Goal: Task Accomplishment & Management: Manage account settings

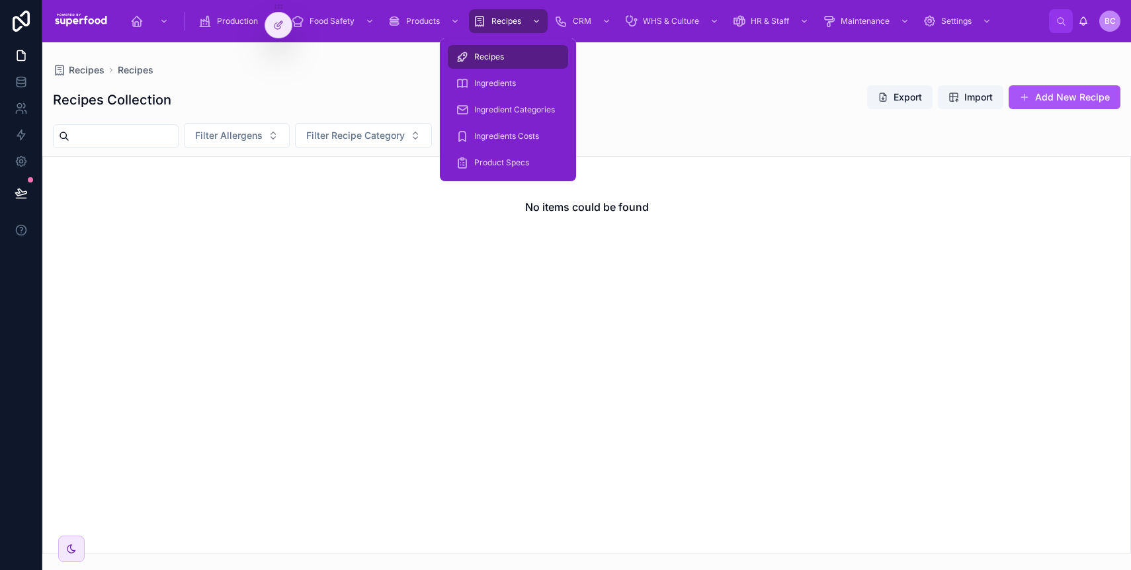
click at [501, 12] on div "Recipes" at bounding box center [508, 21] width 71 height 21
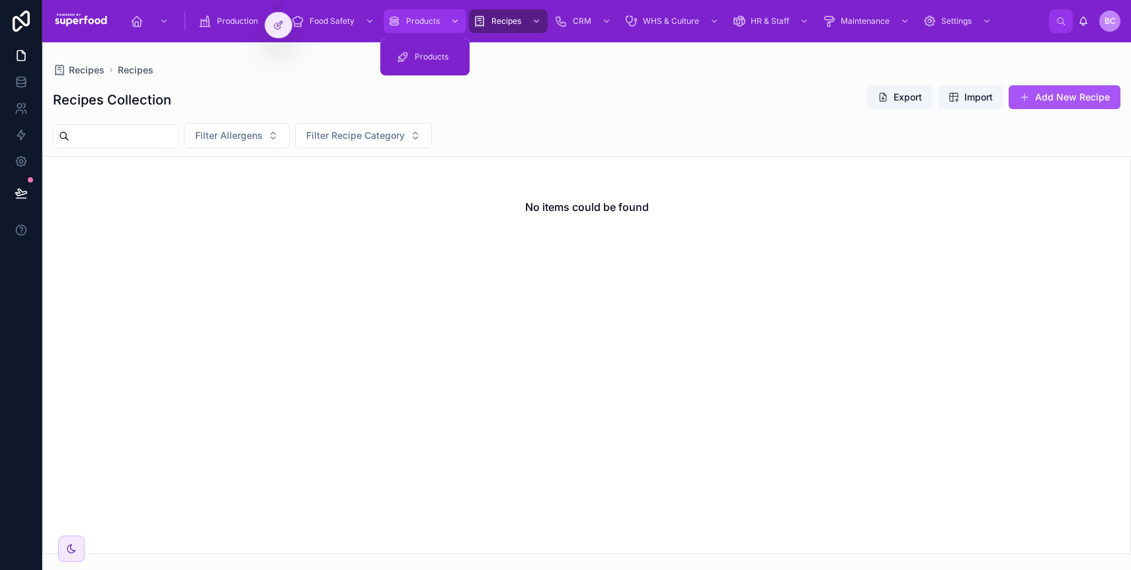
click at [430, 19] on span "Products" at bounding box center [423, 21] width 34 height 11
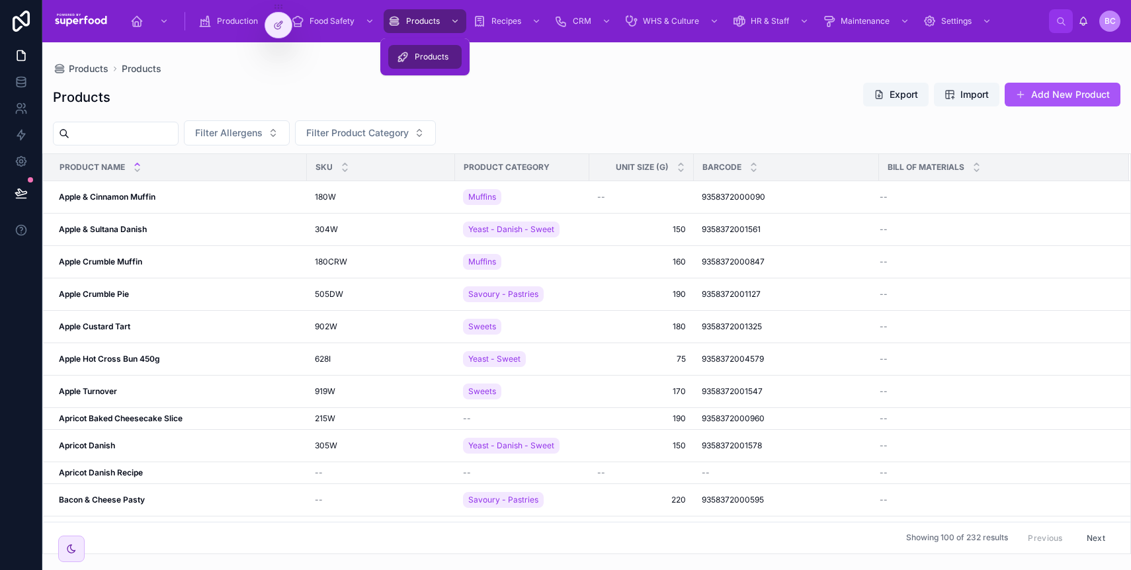
click at [424, 53] on span "Products" at bounding box center [432, 57] width 34 height 11
click at [126, 199] on strong "Apple & Cinnamon Muffin" at bounding box center [107, 197] width 97 height 10
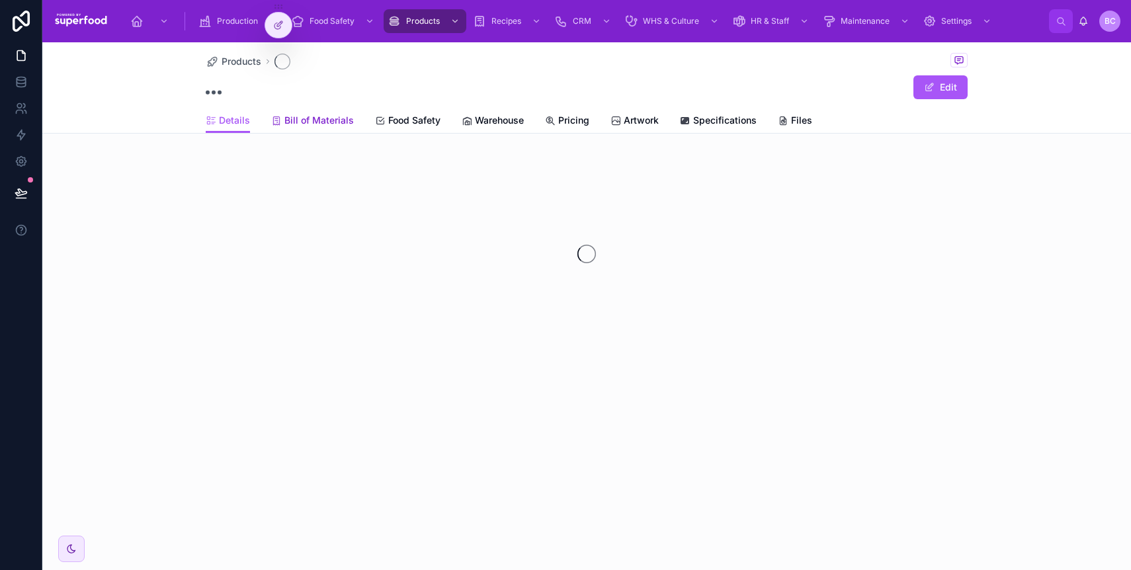
click at [331, 125] on span "Bill of Materials" at bounding box center [318, 120] width 69 height 13
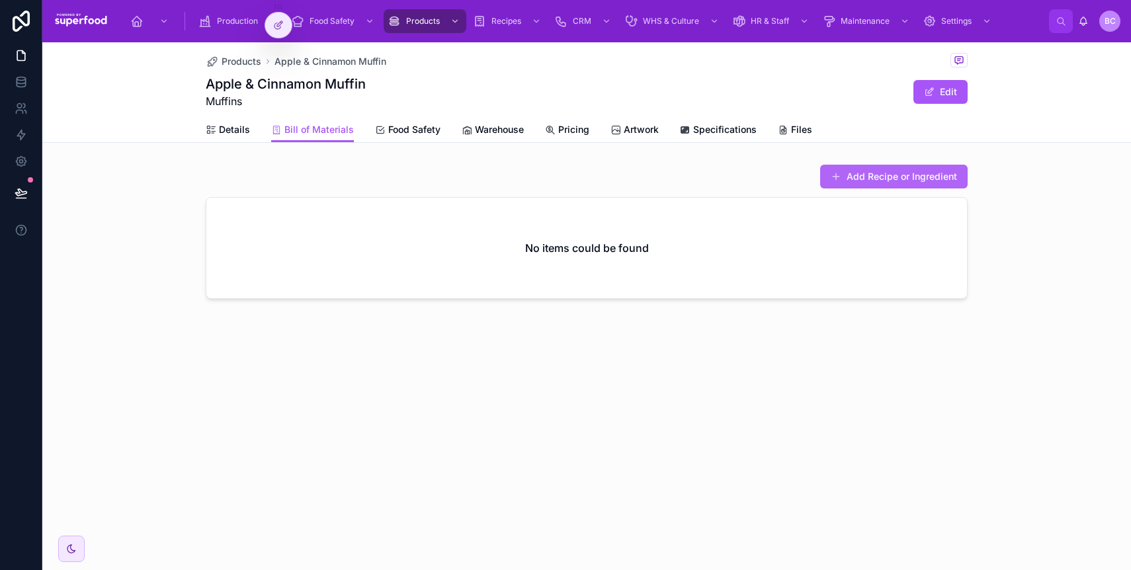
click at [884, 183] on button "Add Recipe or Ingredient" at bounding box center [894, 177] width 148 height 24
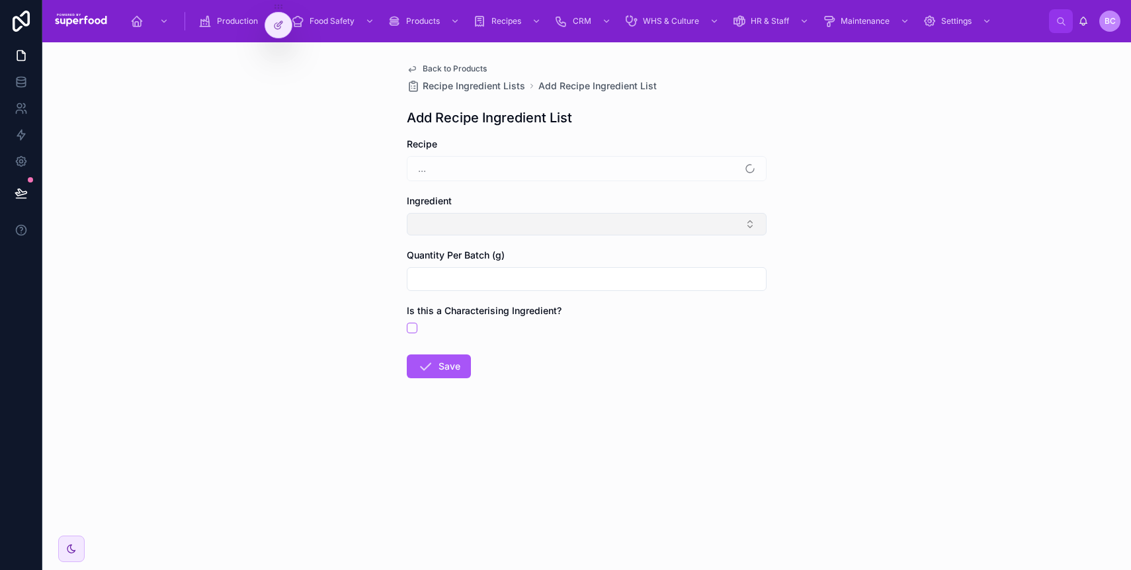
click at [464, 230] on button "Select Button" at bounding box center [587, 224] width 360 height 22
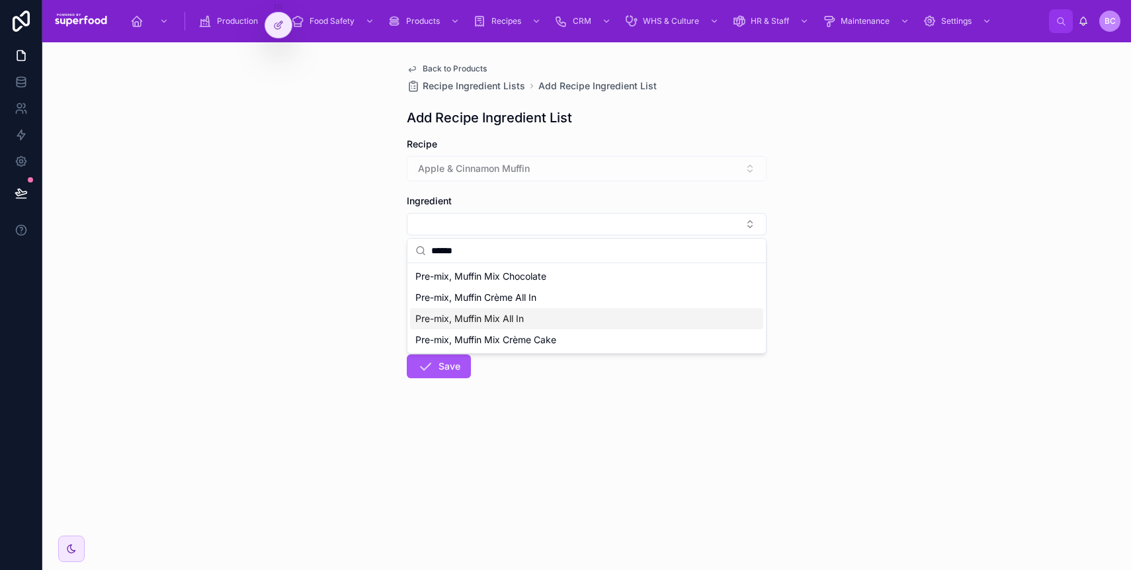
type input "******"
click at [491, 318] on span "Pre-mix, Muffin Mix All In" at bounding box center [469, 318] width 108 height 13
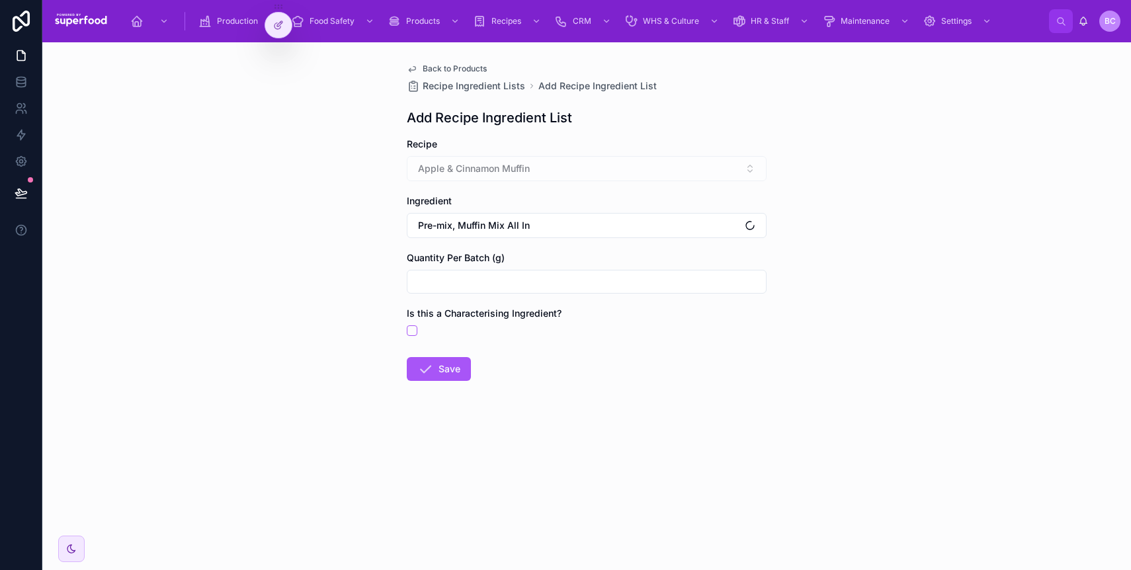
click at [471, 291] on div at bounding box center [587, 282] width 360 height 24
click at [478, 282] on input "text" at bounding box center [586, 282] width 359 height 19
type input "*******"
click at [435, 366] on button "Save" at bounding box center [439, 369] width 64 height 24
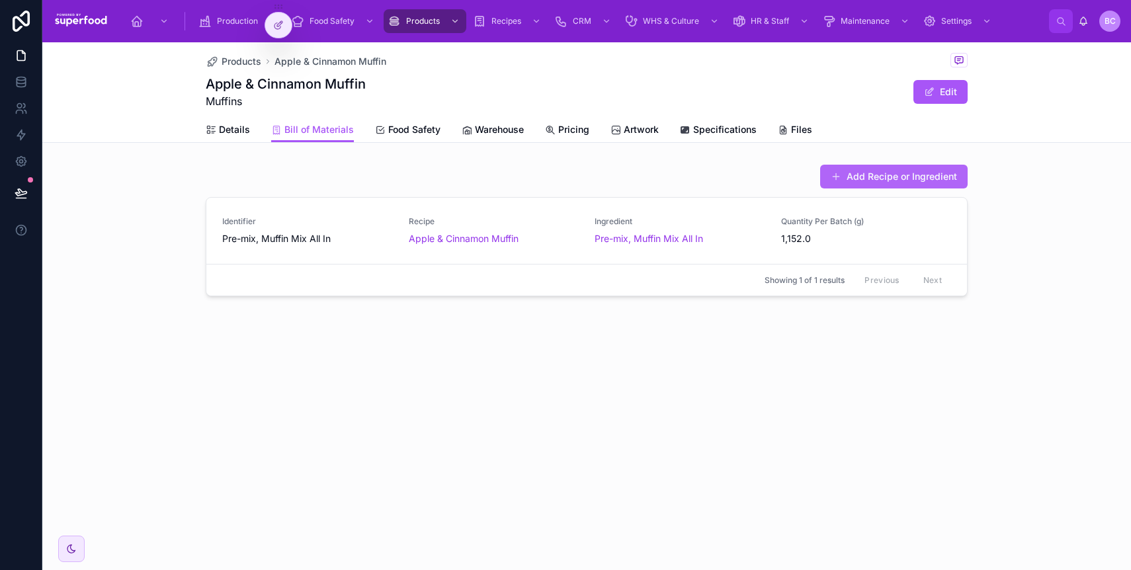
click at [945, 175] on button "Add Recipe or Ingredient" at bounding box center [894, 177] width 148 height 24
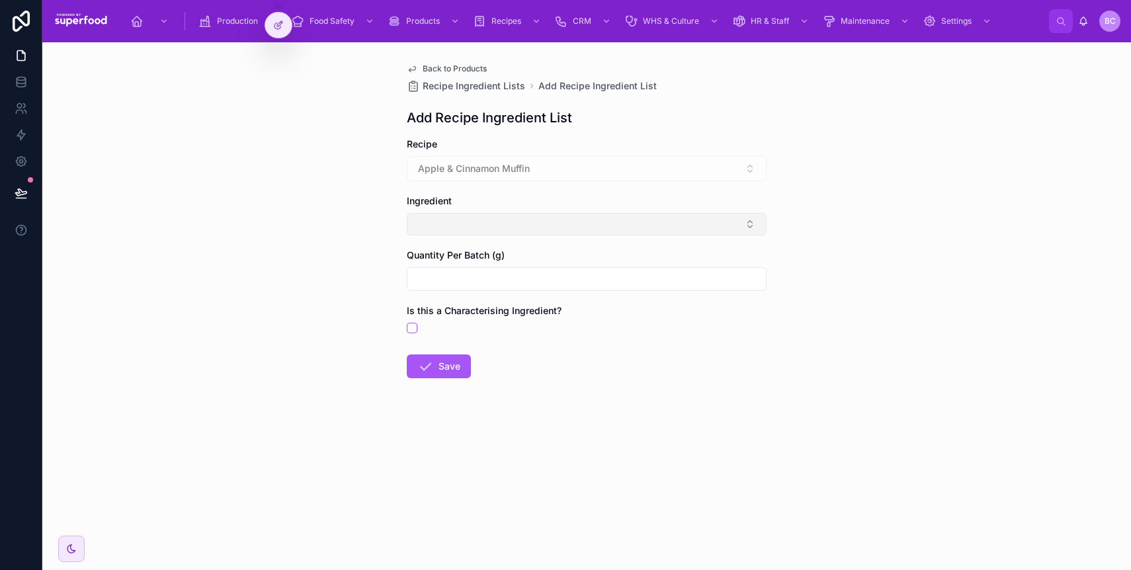
click at [457, 229] on button "Select Button" at bounding box center [587, 224] width 360 height 22
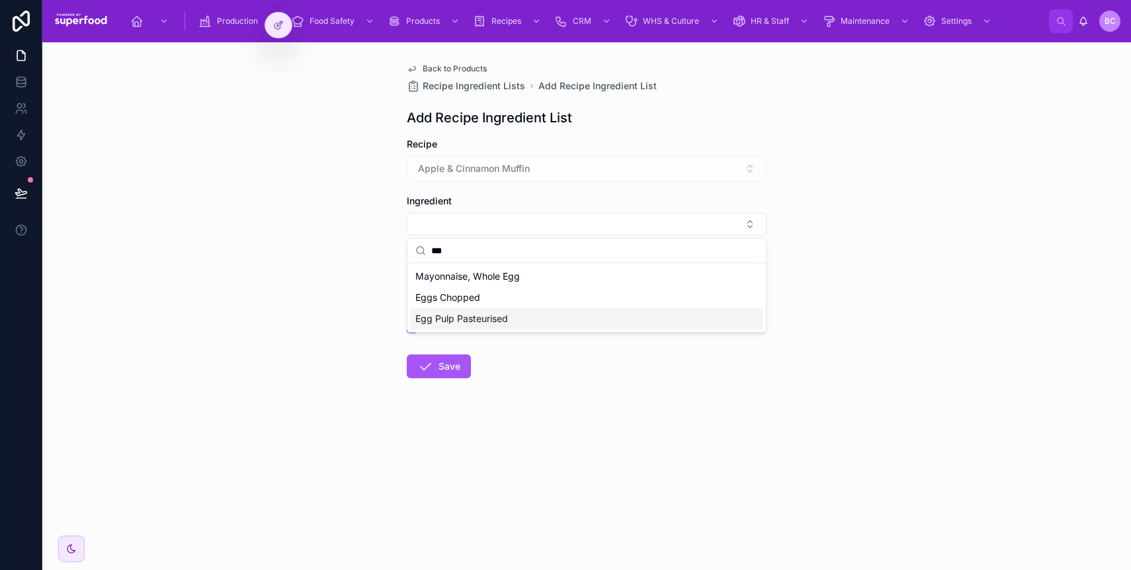
type input "***"
click at [471, 320] on span "Egg Pulp Pasteurised" at bounding box center [461, 318] width 93 height 13
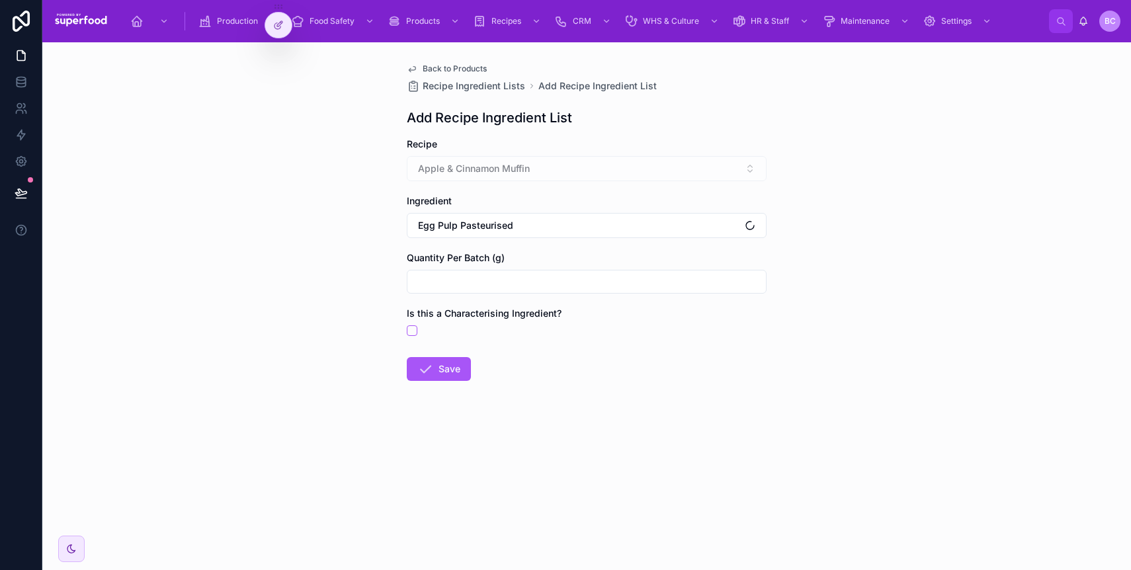
click at [476, 286] on input "text" at bounding box center [586, 282] width 359 height 19
type input "*****"
click at [427, 368] on icon at bounding box center [425, 369] width 16 height 16
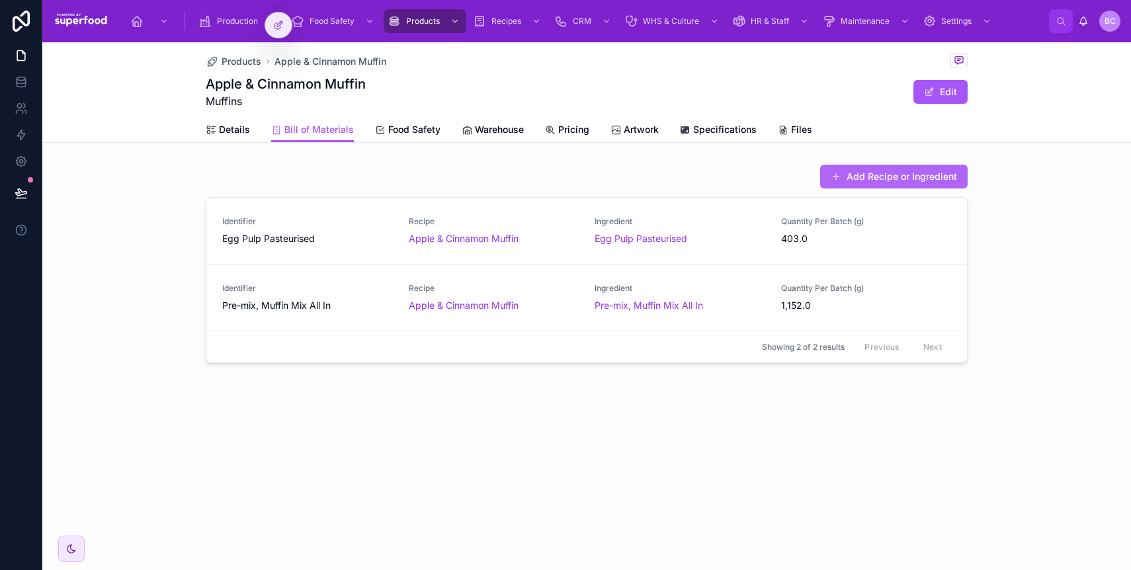
click at [845, 185] on button "Add Recipe or Ingredient" at bounding box center [894, 177] width 148 height 24
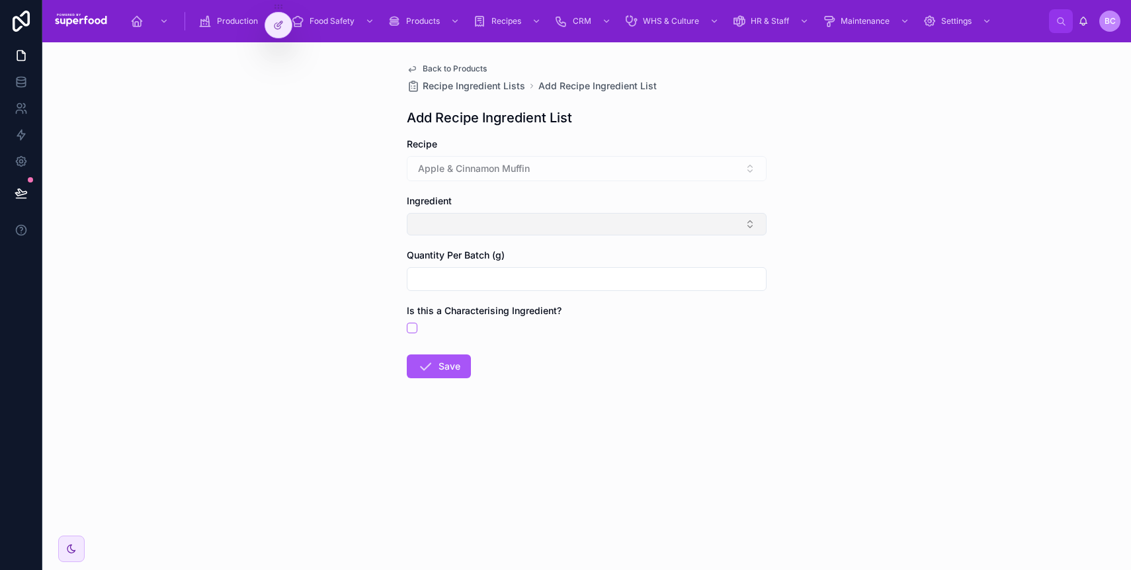
click at [468, 218] on button "Select Button" at bounding box center [587, 224] width 360 height 22
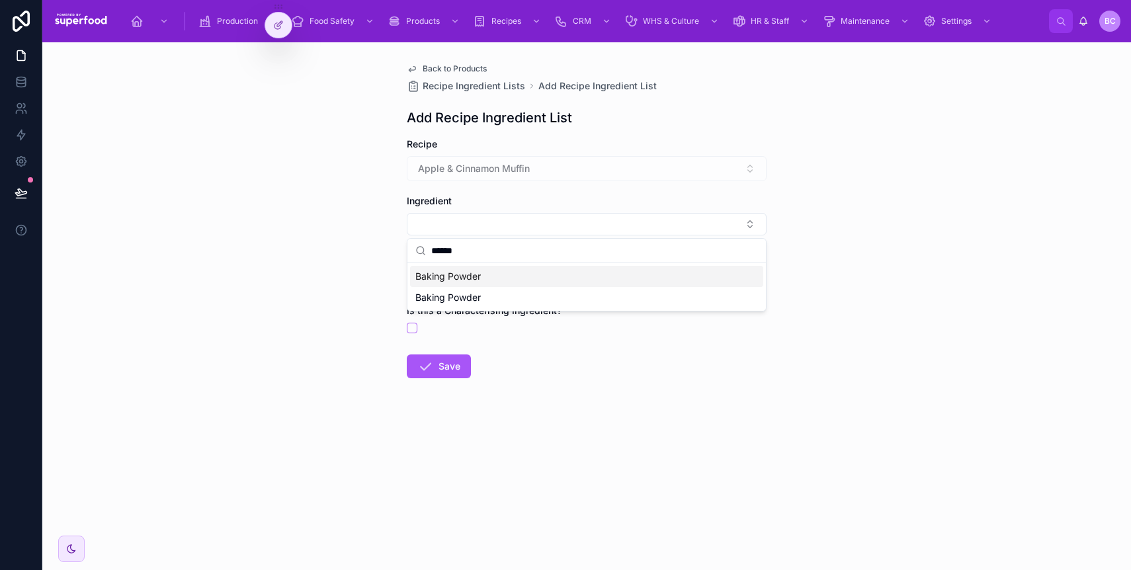
type input "******"
click at [459, 280] on span "Baking Powder" at bounding box center [447, 276] width 65 height 13
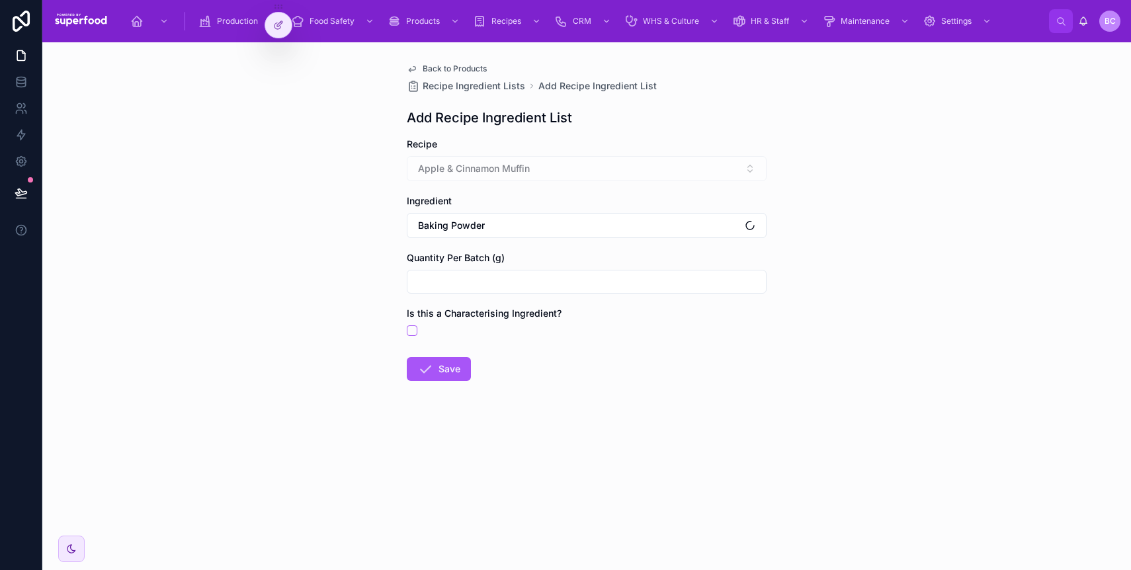
click at [460, 282] on input "text" at bounding box center [586, 282] width 359 height 19
type input "***"
click at [448, 375] on button "Save" at bounding box center [439, 369] width 64 height 24
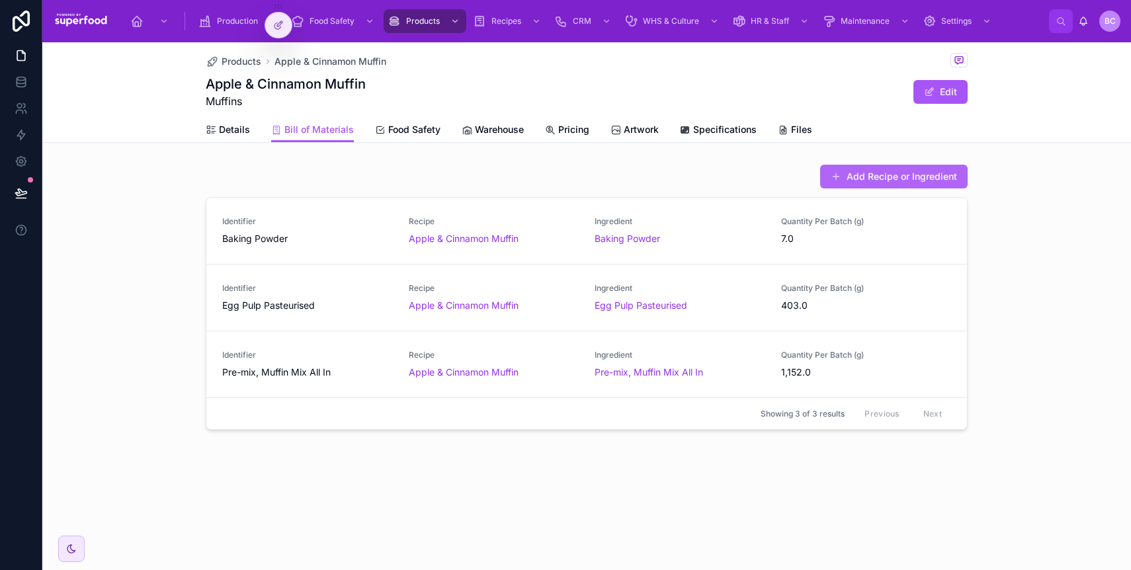
click at [872, 179] on button "Add Recipe or Ingredient" at bounding box center [894, 177] width 148 height 24
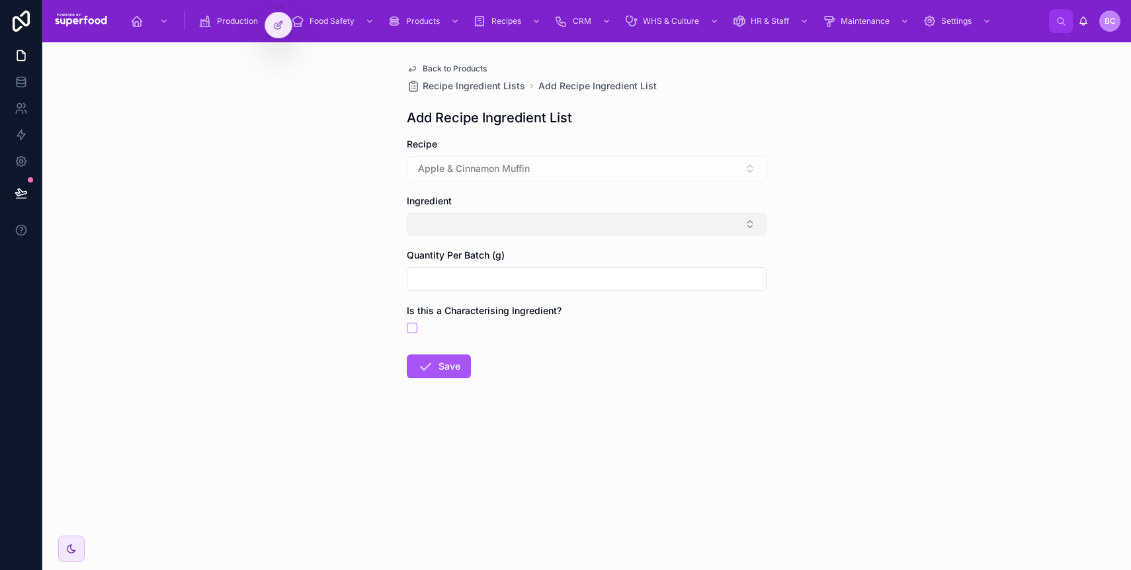
click at [450, 215] on button "Select Button" at bounding box center [587, 224] width 360 height 22
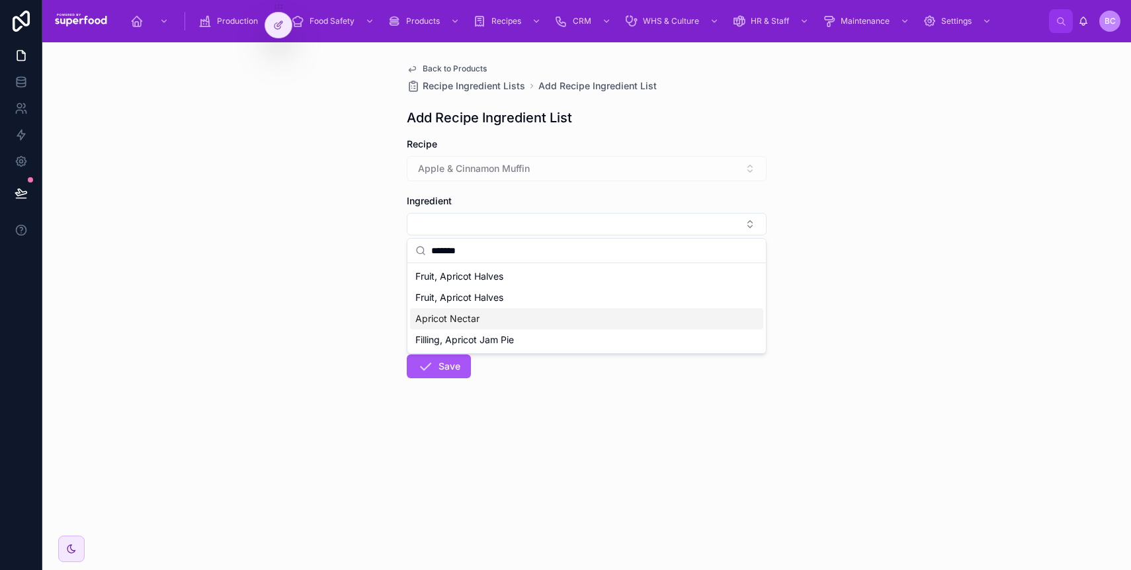
type input "*******"
click at [460, 323] on span "Apricot Nectar" at bounding box center [447, 318] width 64 height 13
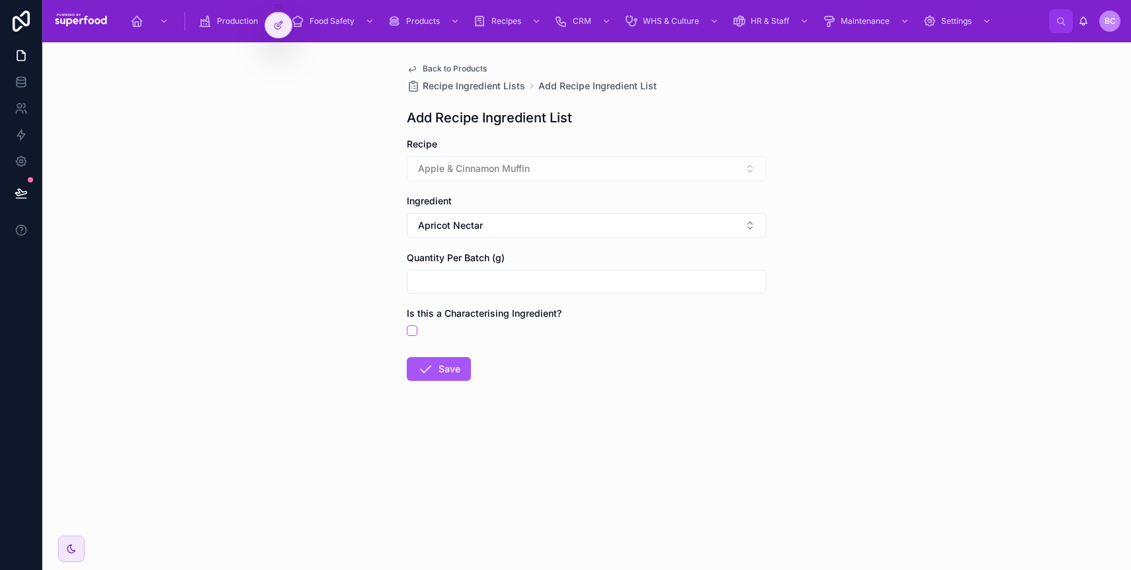
click at [458, 284] on input "text" at bounding box center [586, 282] width 359 height 19
type input "*****"
click at [447, 370] on button "Save" at bounding box center [439, 369] width 64 height 24
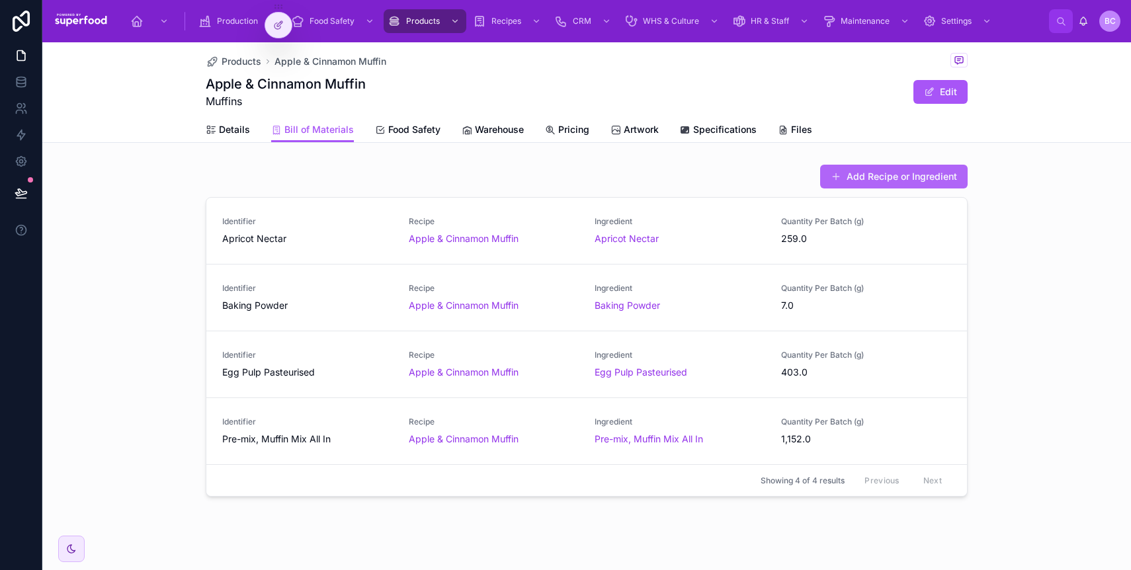
click at [853, 183] on button "Add Recipe or Ingredient" at bounding box center [894, 177] width 148 height 24
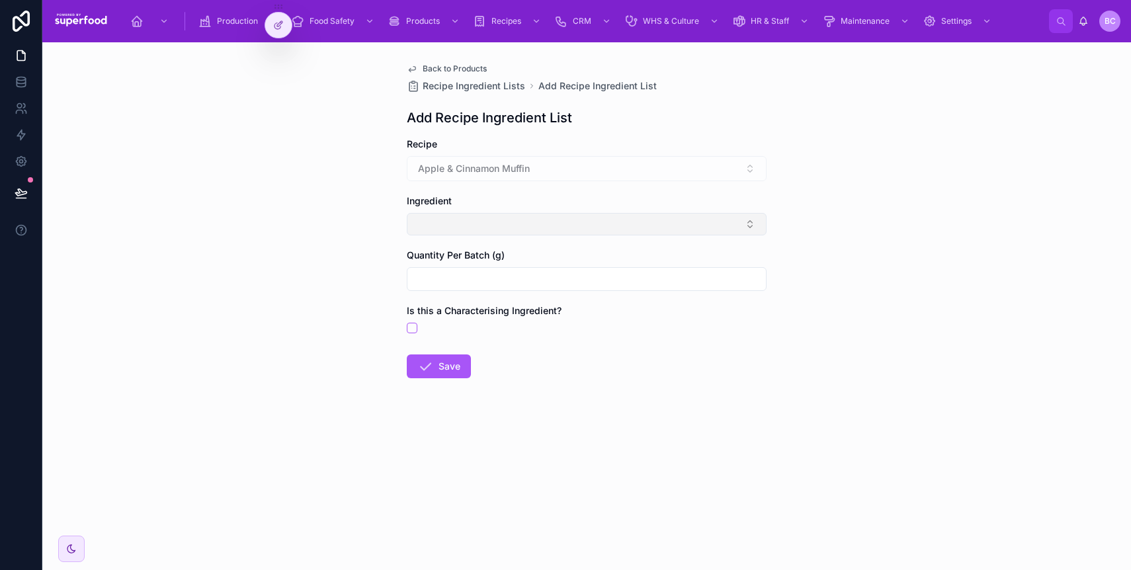
click at [462, 216] on button "Select Button" at bounding box center [587, 224] width 360 height 22
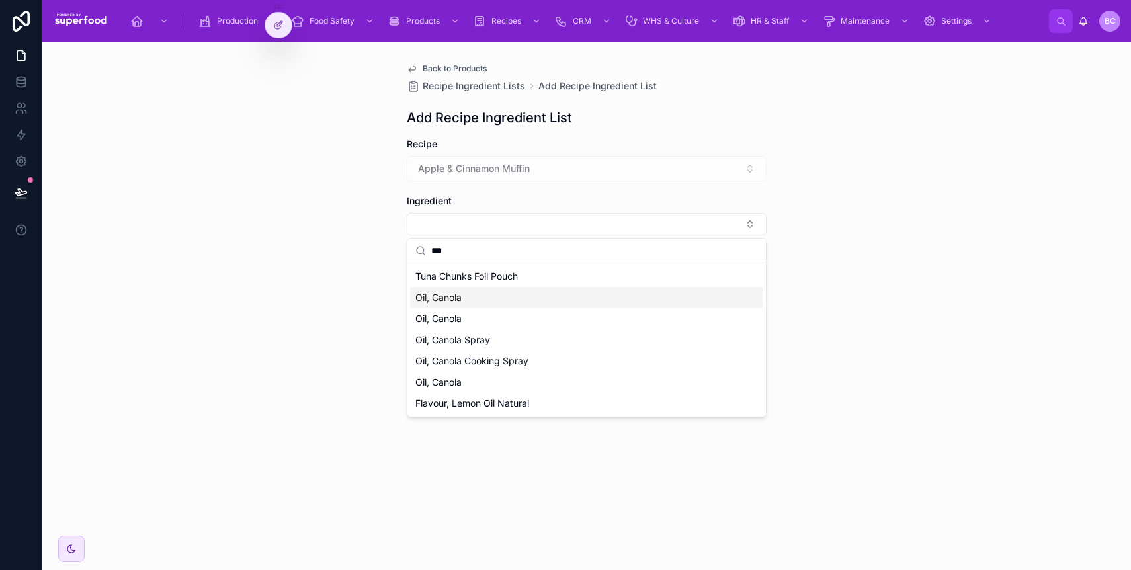
type input "***"
click at [466, 295] on div "Oil, Canola" at bounding box center [586, 297] width 353 height 21
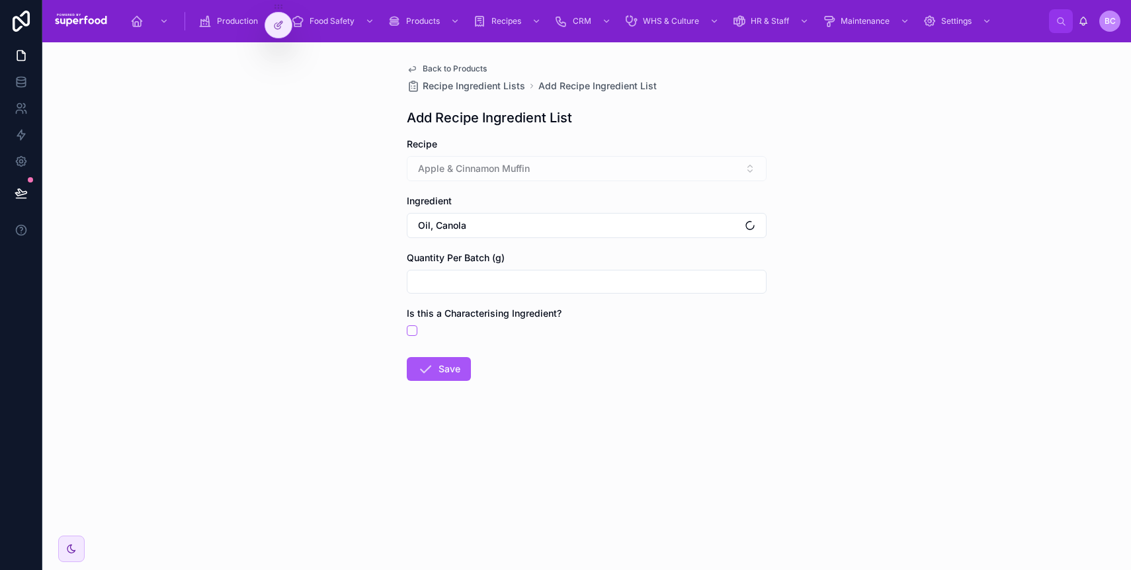
click at [468, 284] on input "text" at bounding box center [586, 282] width 359 height 19
type input "*****"
click at [460, 378] on button "Save" at bounding box center [439, 369] width 64 height 24
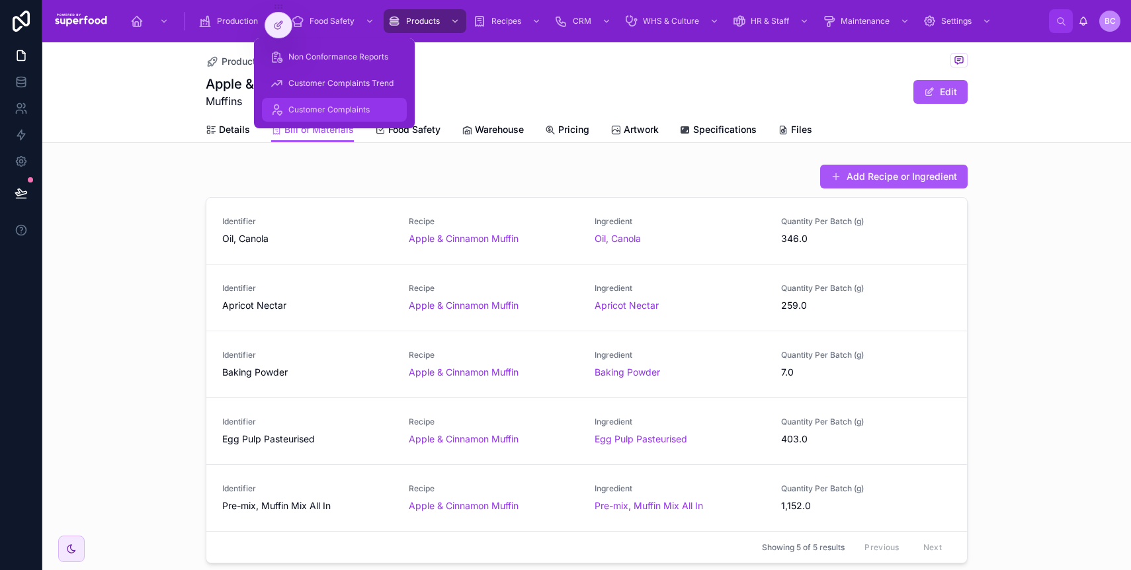
click at [314, 108] on span "Customer Complaints" at bounding box center [328, 110] width 81 height 11
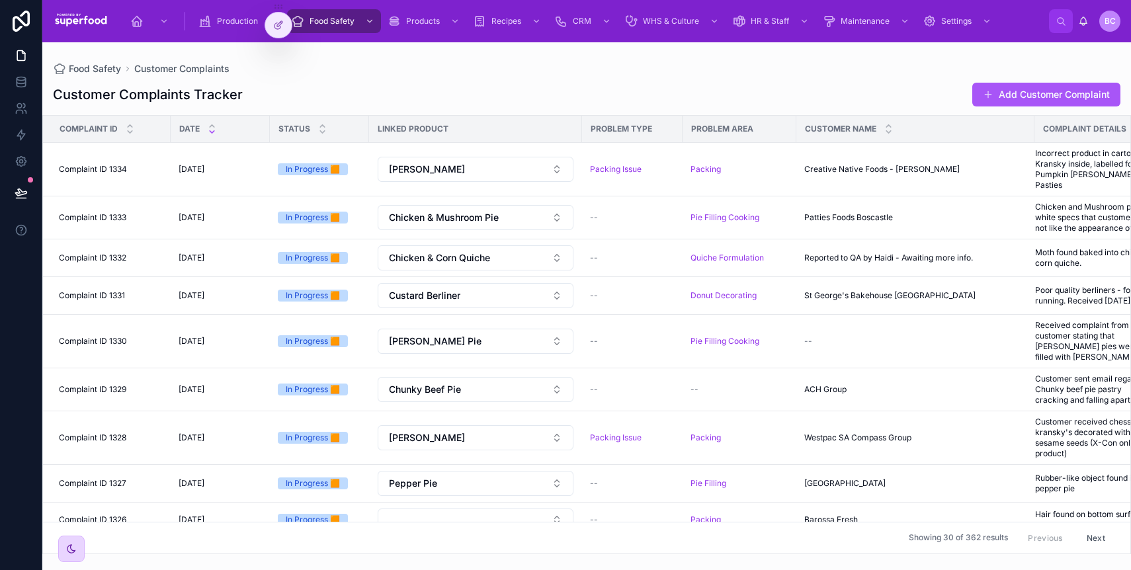
click at [73, 554] on icon at bounding box center [71, 549] width 11 height 11
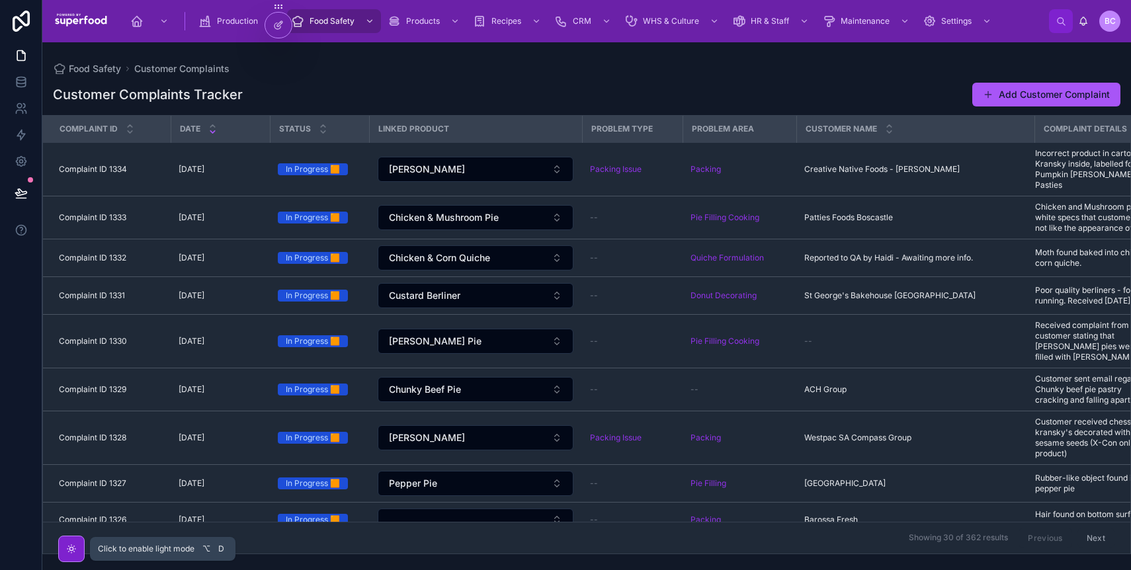
click at [77, 553] on div at bounding box center [71, 549] width 26 height 26
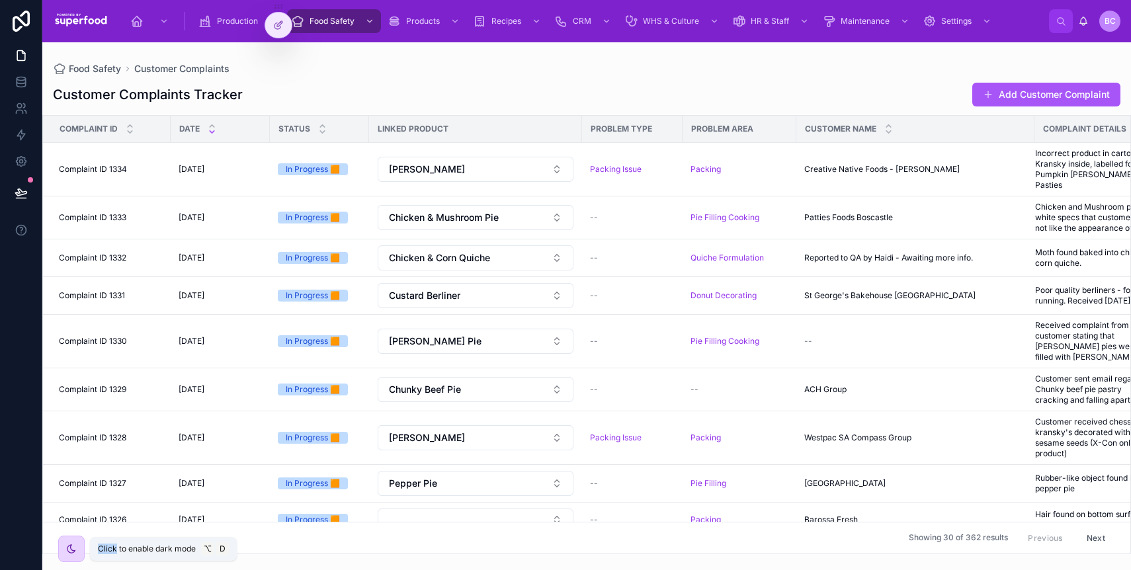
click at [77, 553] on div at bounding box center [71, 549] width 26 height 26
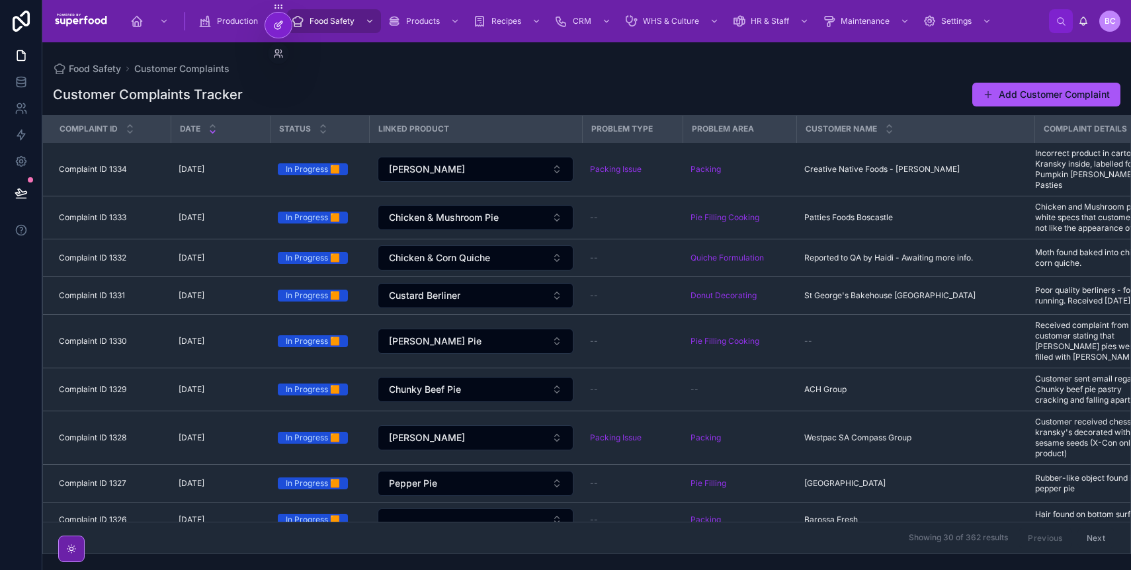
click at [278, 29] on icon at bounding box center [278, 26] width 6 height 6
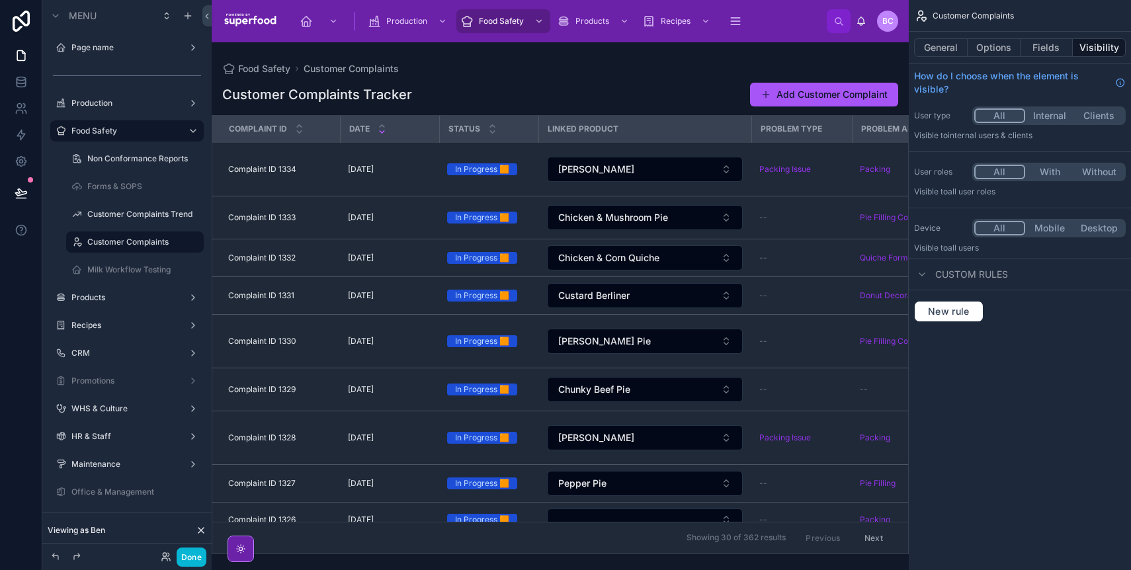
drag, startPoint x: 279, startPoint y: 5, endPoint x: 118, endPoint y: 552, distance: 569.8
click at [981, 50] on button "Options" at bounding box center [994, 47] width 53 height 19
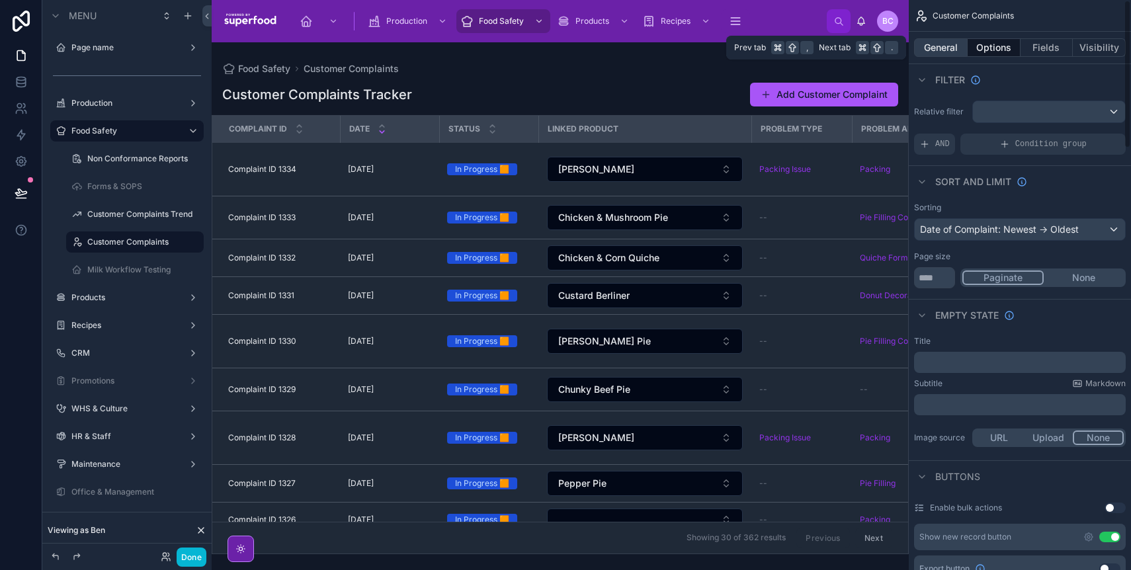
click at [935, 46] on button "General" at bounding box center [941, 47] width 54 height 19
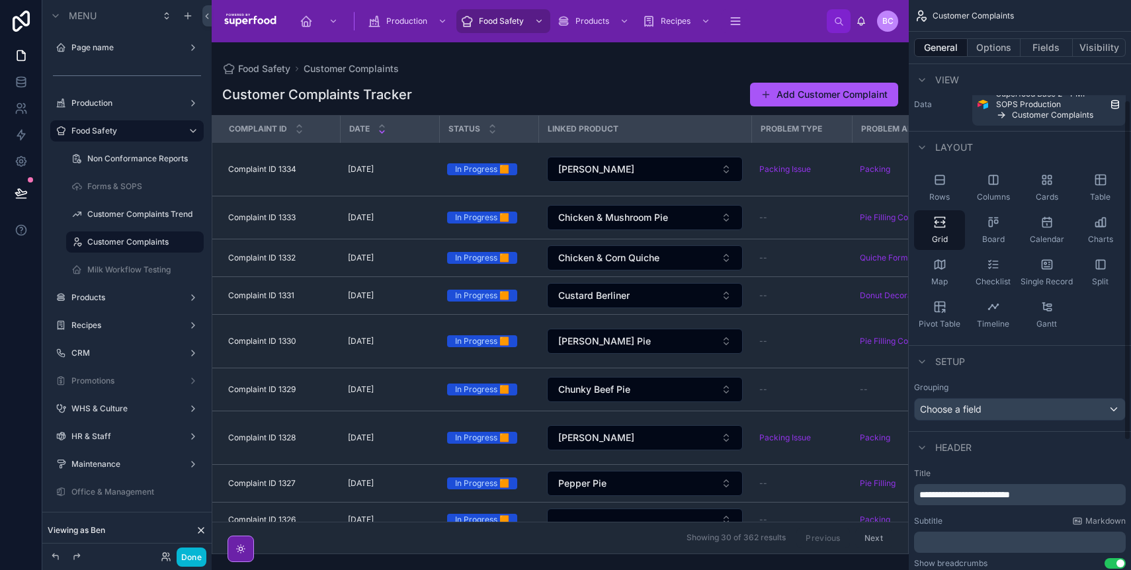
scroll to position [198, 0]
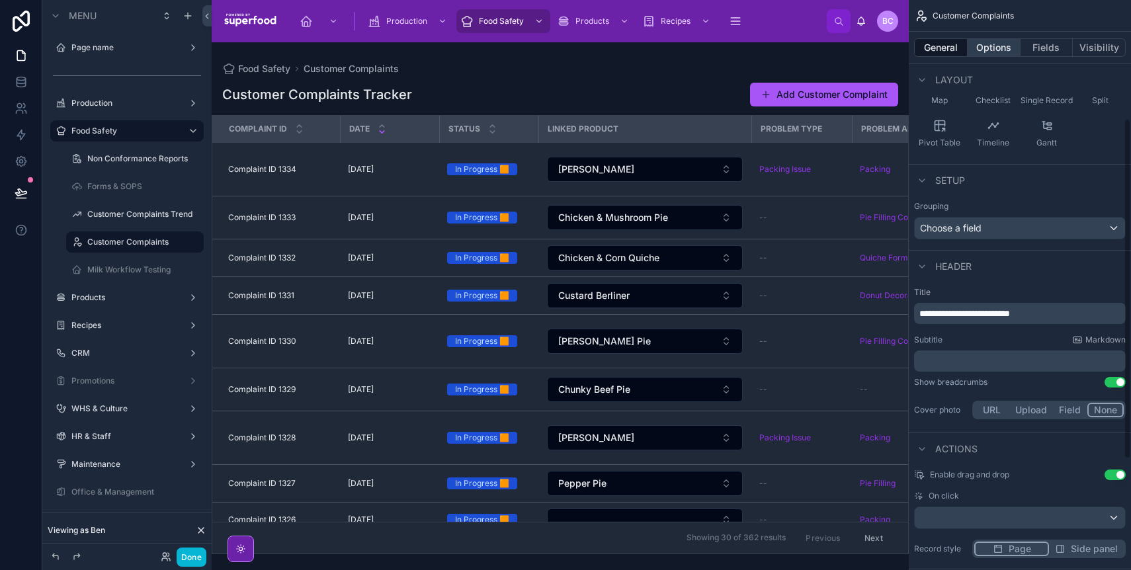
click at [981, 56] on button "Options" at bounding box center [994, 47] width 53 height 19
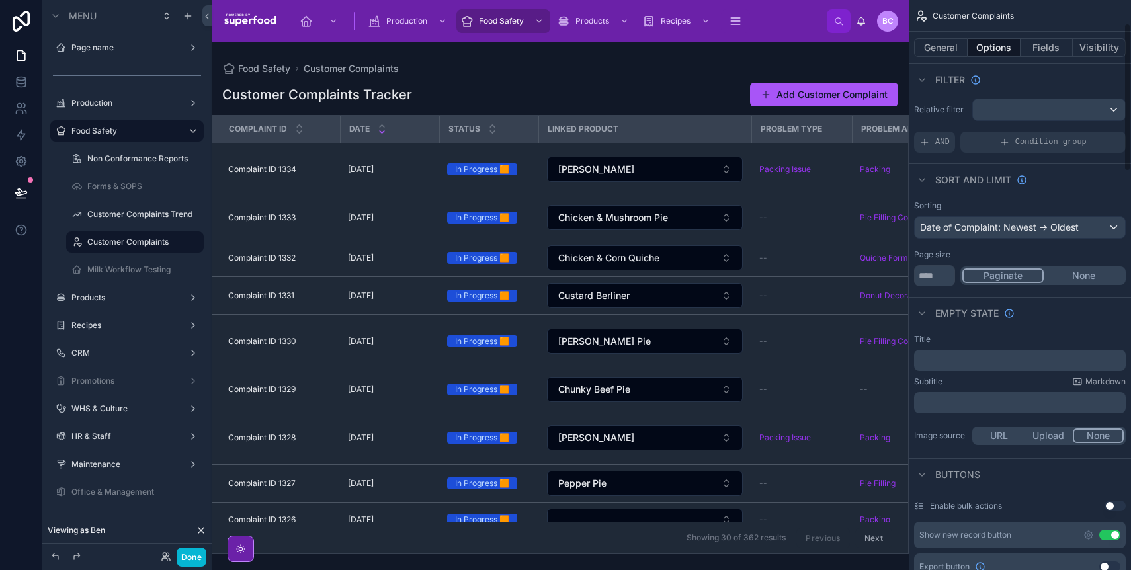
scroll to position [0, 0]
click at [1088, 281] on button "None" at bounding box center [1084, 278] width 80 height 15
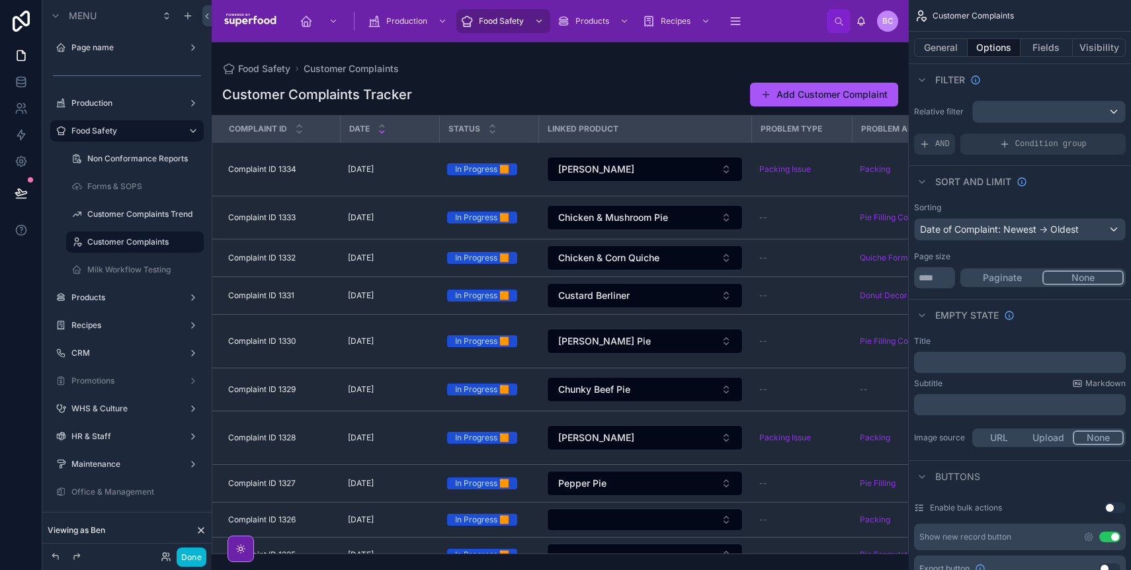
drag, startPoint x: 905, startPoint y: 221, endPoint x: 906, endPoint y: 289, distance: 68.1
click at [906, 289] on div at bounding box center [560, 306] width 697 height 528
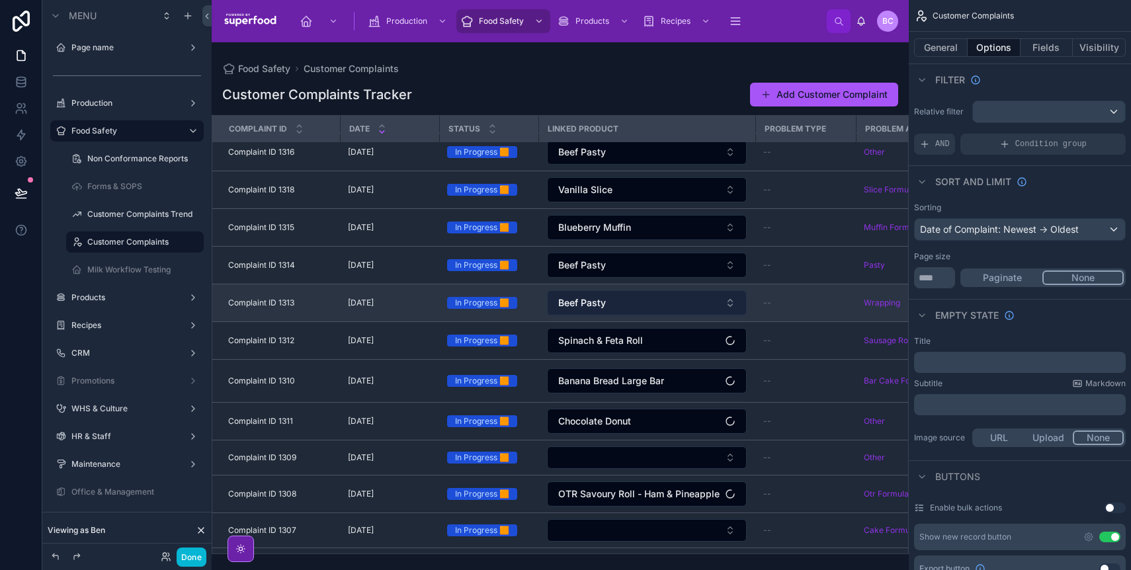
scroll to position [775, 0]
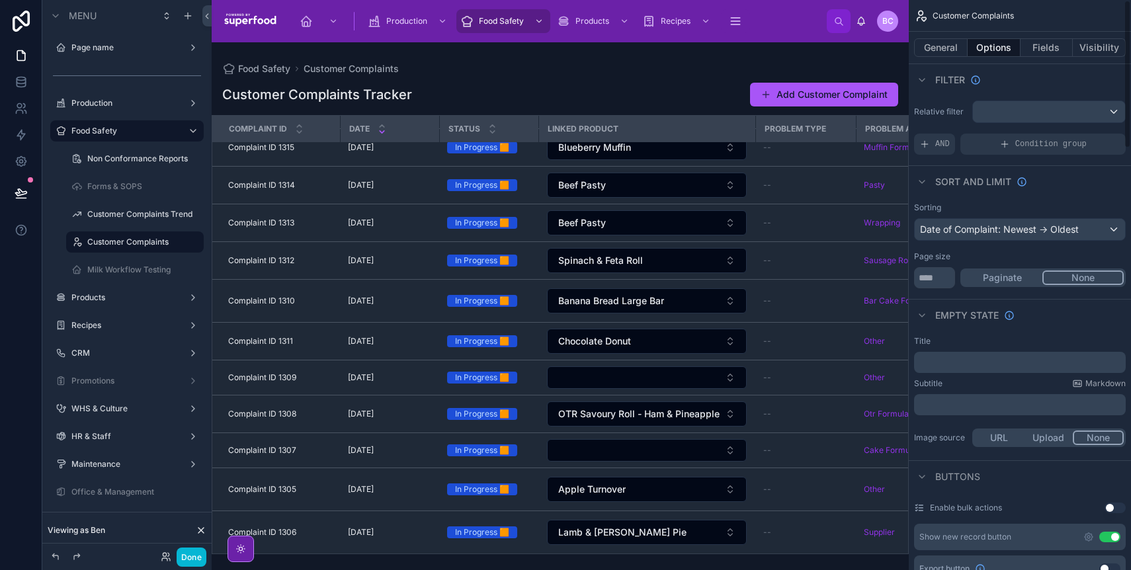
click at [989, 282] on button "Paginate" at bounding box center [1003, 278] width 80 height 15
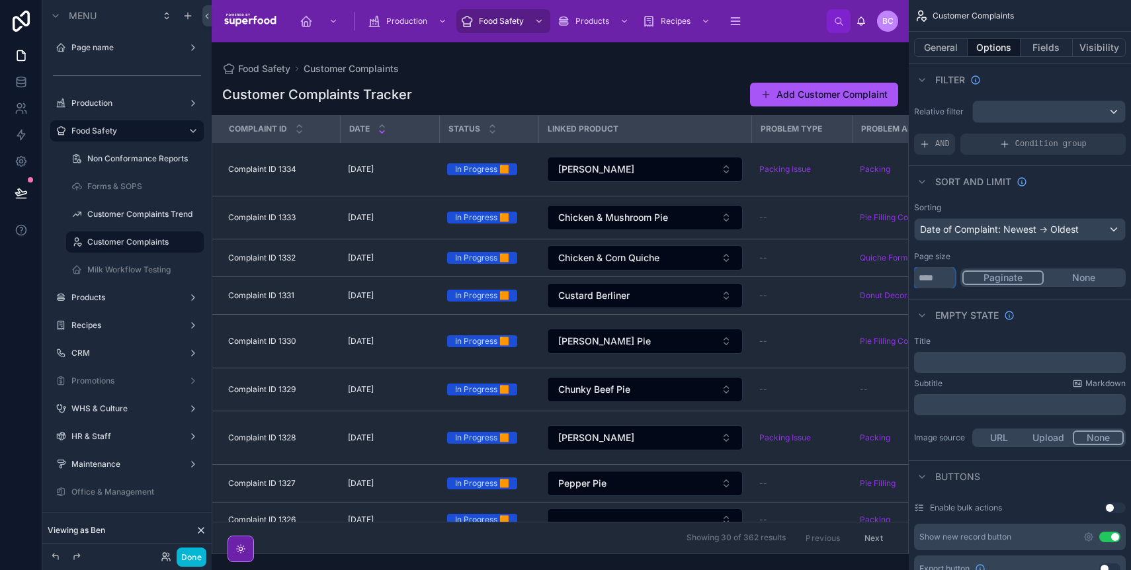
click at [945, 278] on input "**" at bounding box center [934, 277] width 41 height 21
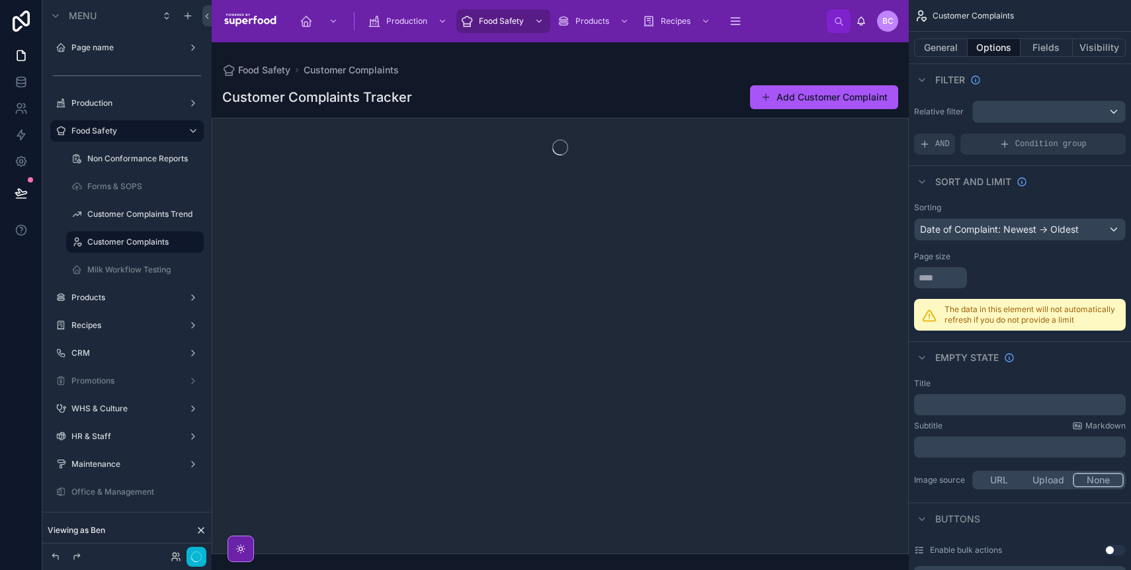
click at [963, 256] on div "Page size" at bounding box center [1020, 256] width 212 height 11
click at [1049, 277] on div "scrollable content" at bounding box center [1020, 277] width 212 height 21
